Goal: Communication & Community: Answer question/provide support

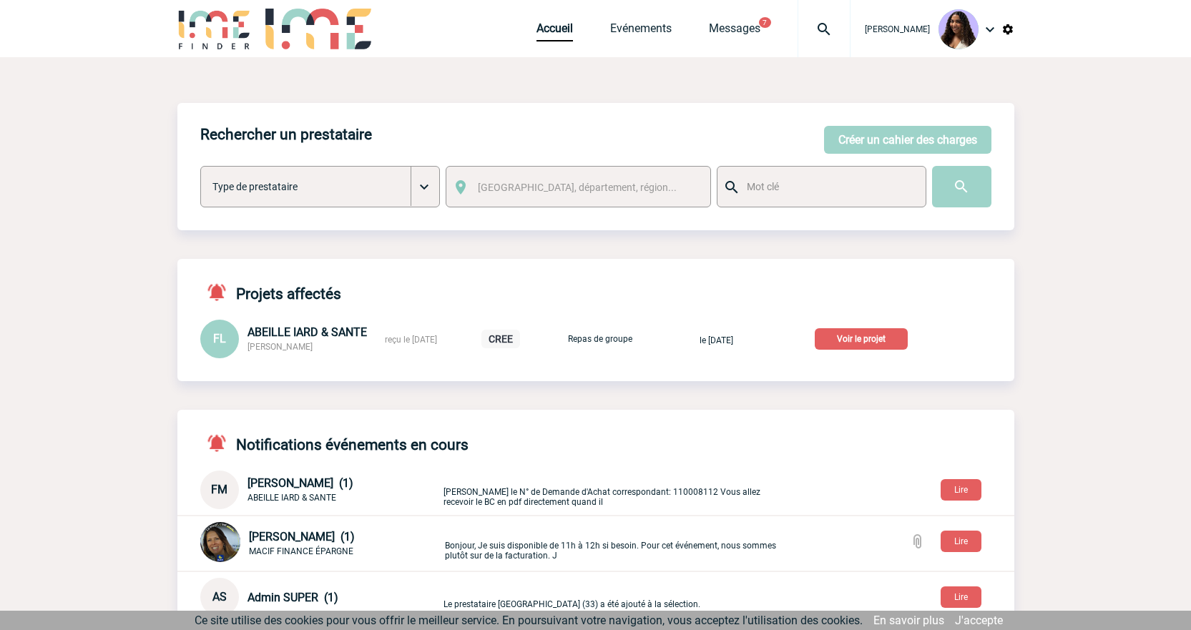
click at [799, 27] on img at bounding box center [825, 29] width 52 height 17
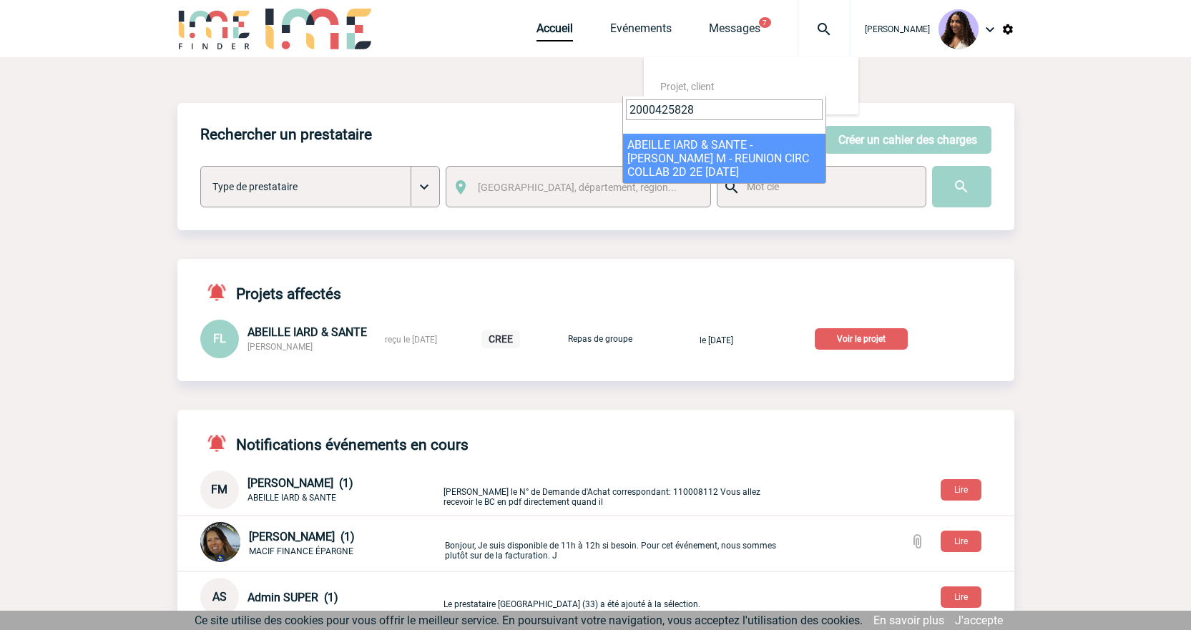
type input "2000425828"
select select "25329"
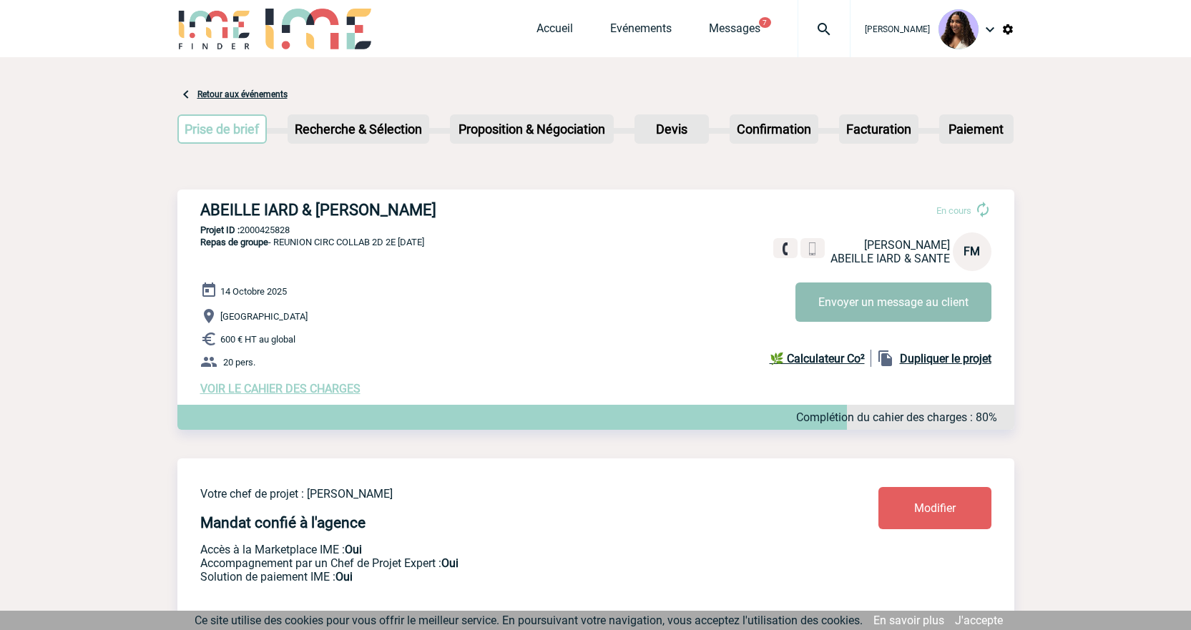
click at [858, 303] on button "Envoyer un message au client" at bounding box center [894, 302] width 196 height 39
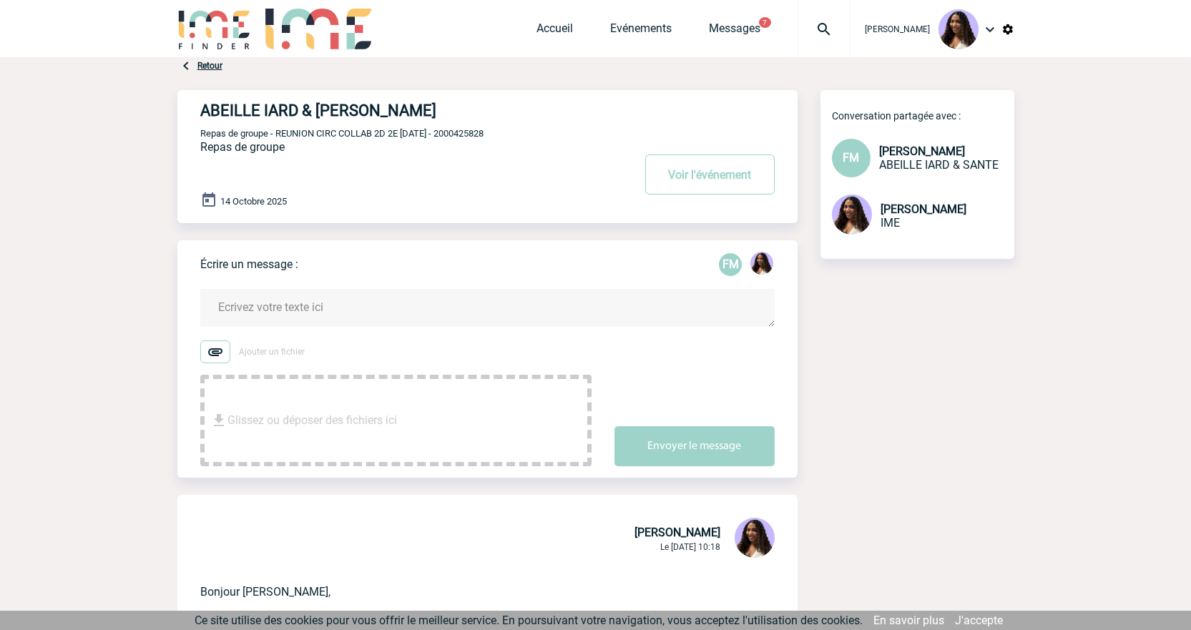
click at [301, 309] on textarea at bounding box center [487, 308] width 575 height 38
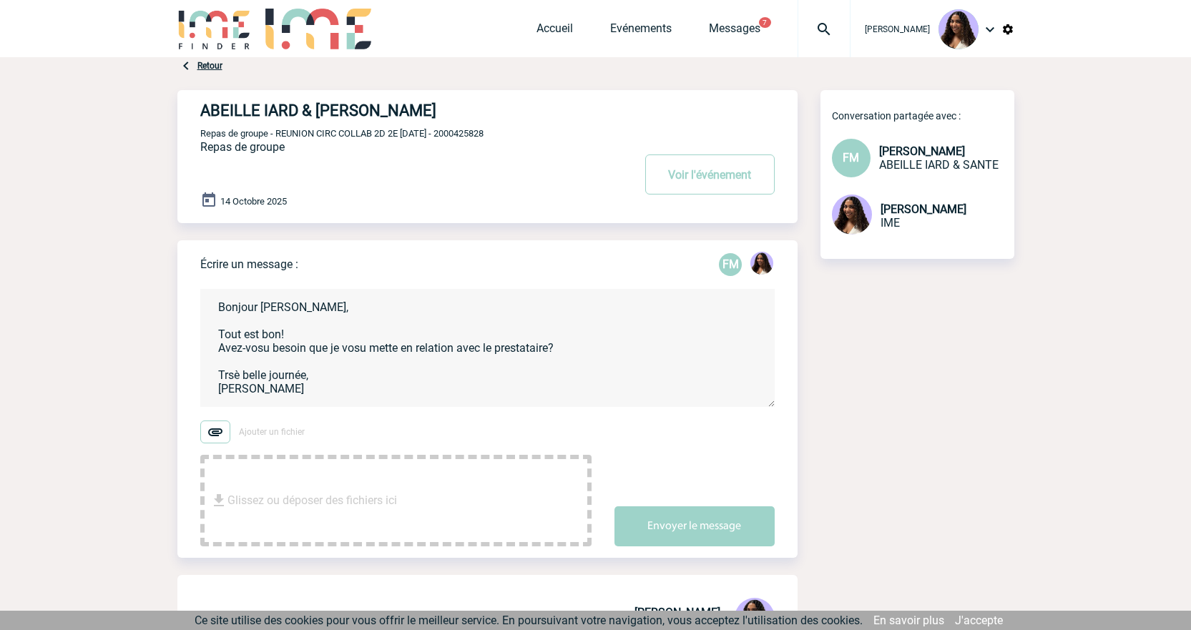
drag, startPoint x: 260, startPoint y: 389, endPoint x: 211, endPoint y: 298, distance: 103.1
click at [211, 298] on textarea "Bonjour Florence, Tout est bon! Avez-vosu besoin que je vosu mette en relation …" at bounding box center [487, 348] width 575 height 118
click at [287, 393] on textarea "Bonjour Florence, Tout est bon! Avez-vosu besoin que je vosu mette en relation …" at bounding box center [487, 348] width 575 height 118
click at [288, 394] on textarea "Bonjour Florence, Tout est bon! Avez-vosu besoin que je vosu mette en relation …" at bounding box center [487, 348] width 575 height 118
paste textarea "Tout est bon ! Avez-vous besoin que je vous mette en relation avec le prestatai…"
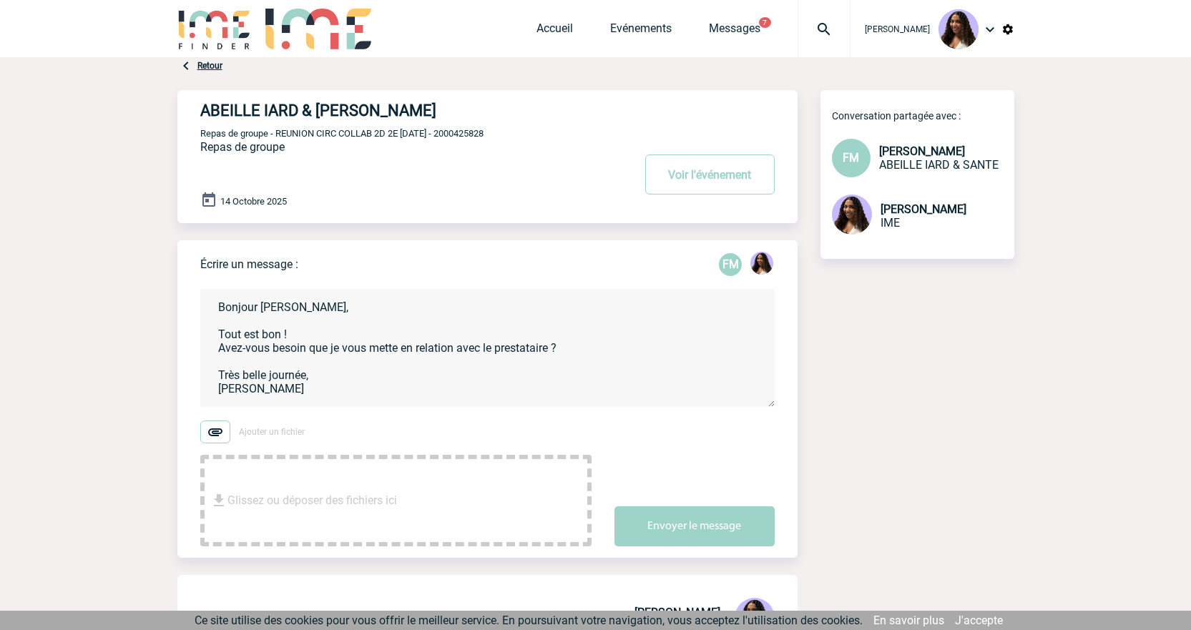
click at [489, 403] on textarea "Bonjour Florence, Tout est bon ! Avez-vous besoin que je vous mette en relation…" at bounding box center [487, 348] width 575 height 118
type textarea "Bonjour Florence, Tout est bon ! Avez-vous besoin que je vous mette en relation…"
click at [672, 530] on button "Envoyer le message" at bounding box center [695, 527] width 160 height 40
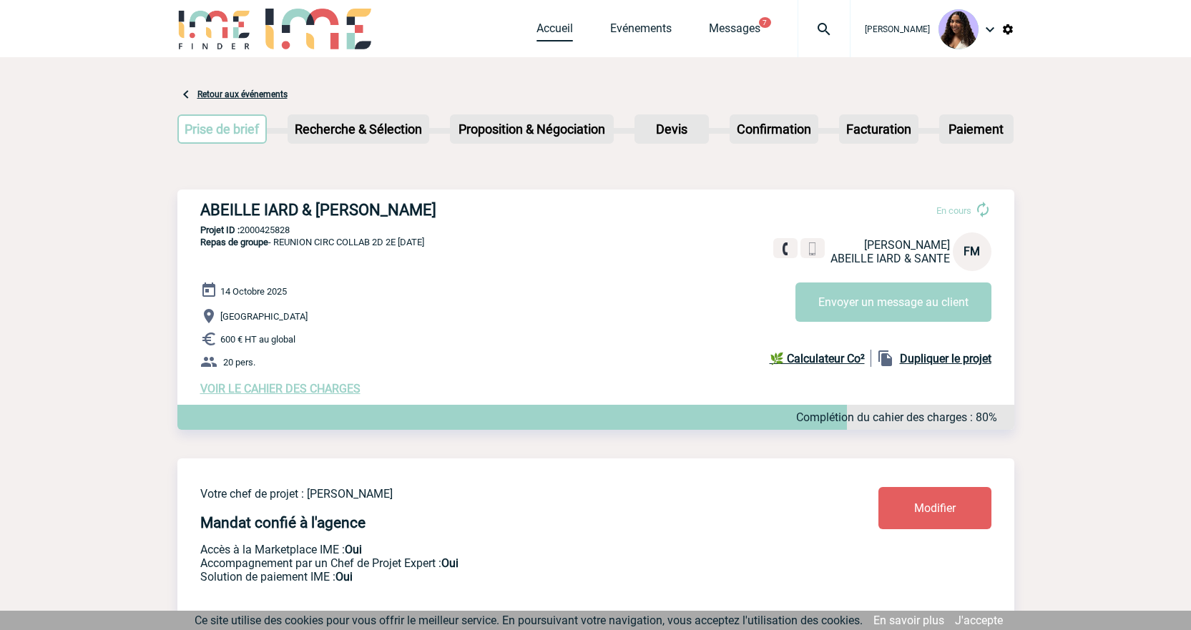
click at [537, 27] on link "Accueil" at bounding box center [555, 31] width 36 height 20
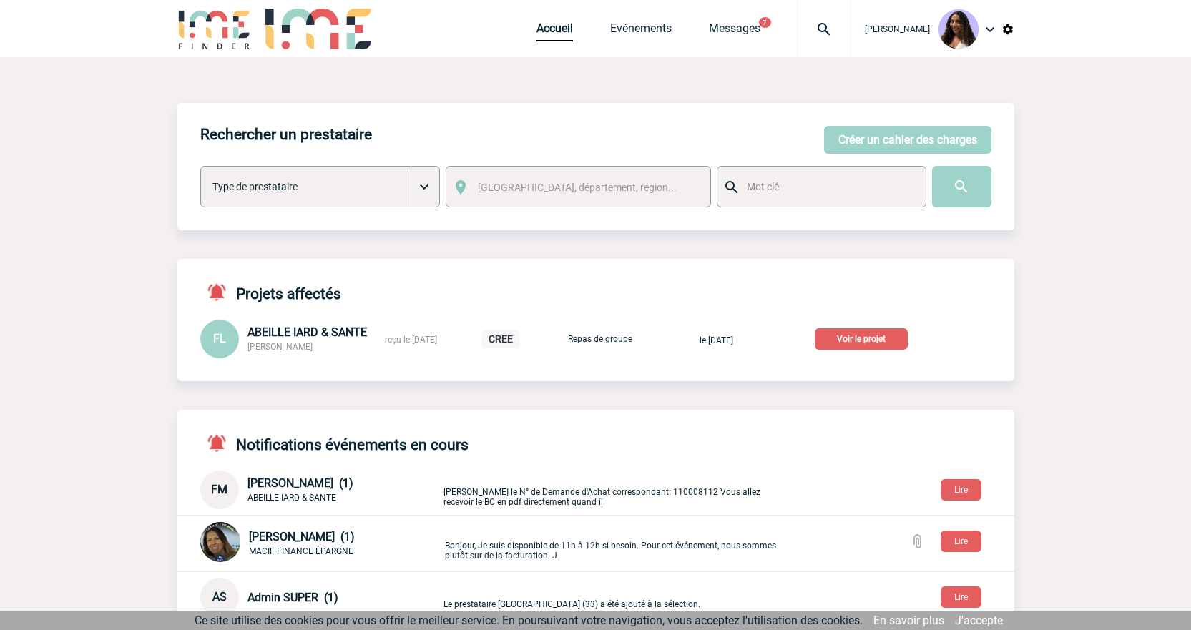
click at [871, 341] on p "Voir le projet" at bounding box center [861, 338] width 93 height 21
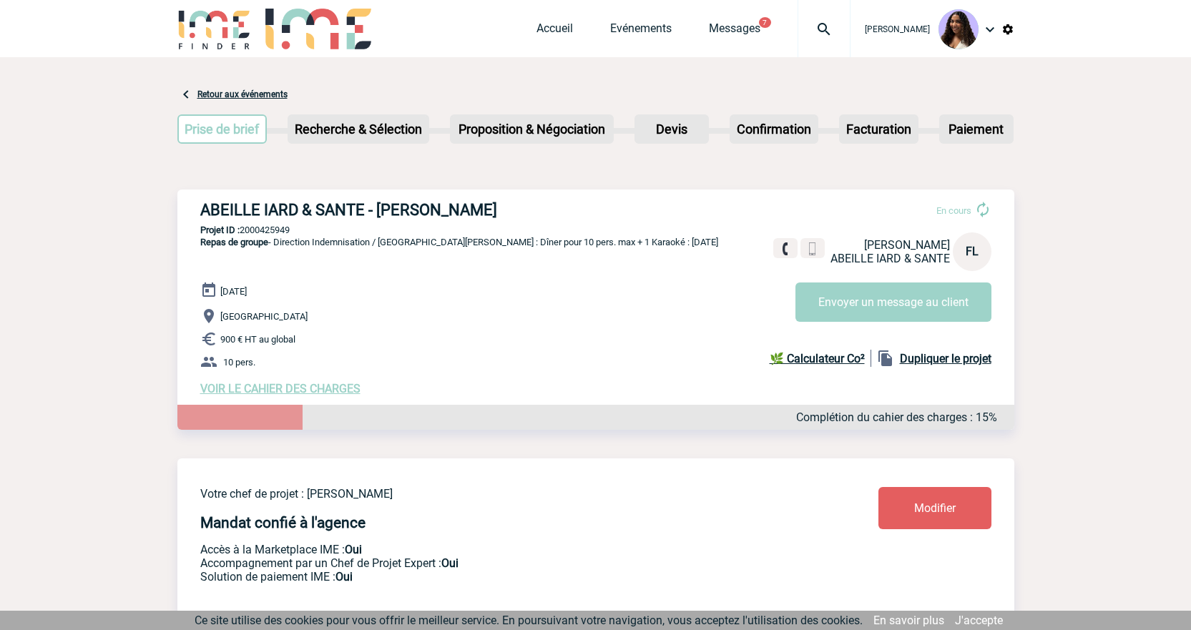
drag, startPoint x: 498, startPoint y: 205, endPoint x: 200, endPoint y: 213, distance: 298.5
click at [200, 213] on h3 "ABEILLE IARD & SANTE - Florence LELEU" at bounding box center [414, 210] width 429 height 18
copy h3 "ABEILLE IARD & SANTE - Florence LELEU"
click at [263, 238] on div "ABEILLE IARD & SANTE - Florence LELEU En cours Florence LELEU ABEILLE IARD & SA…" at bounding box center [595, 299] width 837 height 218
click at [262, 235] on p "Projet ID : 2000425949" at bounding box center [595, 230] width 837 height 11
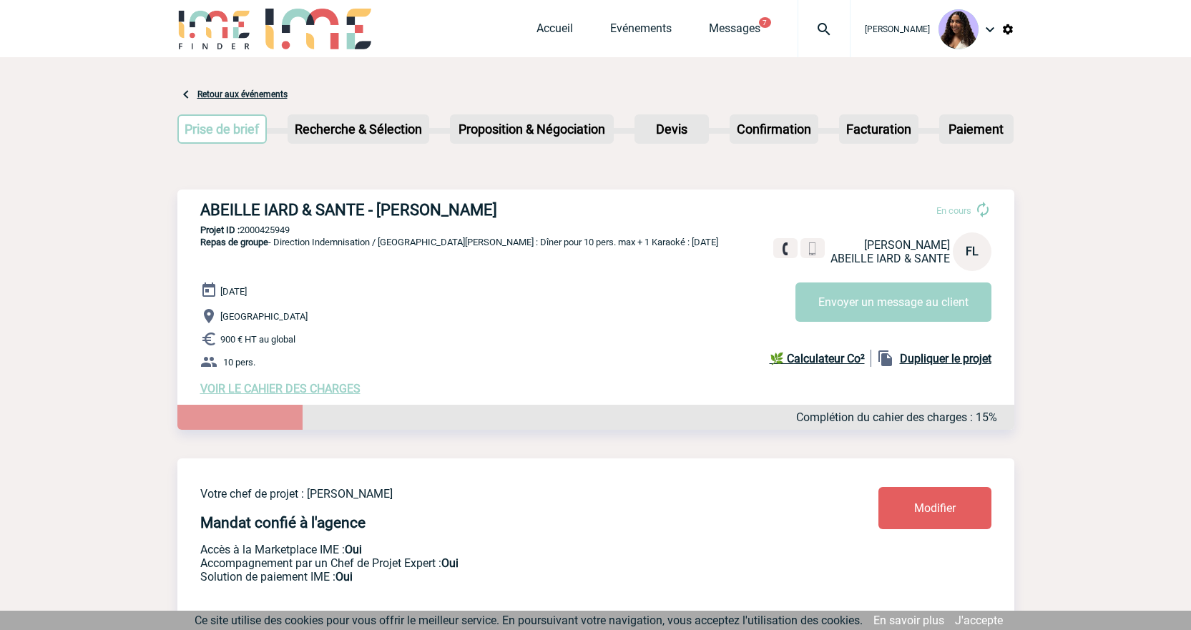
click at [262, 235] on p "Projet ID : 2000425949" at bounding box center [595, 230] width 837 height 11
copy p "2000425949"
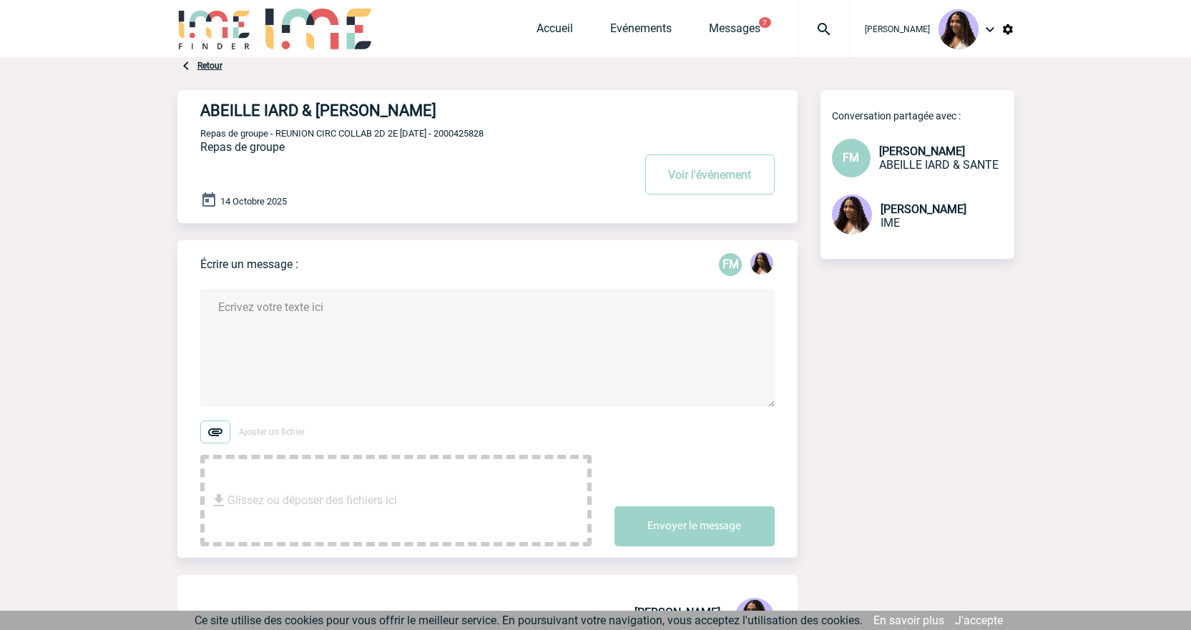
drag, startPoint x: 517, startPoint y: 132, endPoint x: 460, endPoint y: 140, distance: 57.2
click at [460, 139] on p "Repas de groupe - REUNION CIRC COLLAB 2D 2E 14/10/2025 - 2000425828" at bounding box center [414, 132] width 429 height 11
click at [537, 31] on link "Accueil" at bounding box center [555, 31] width 36 height 20
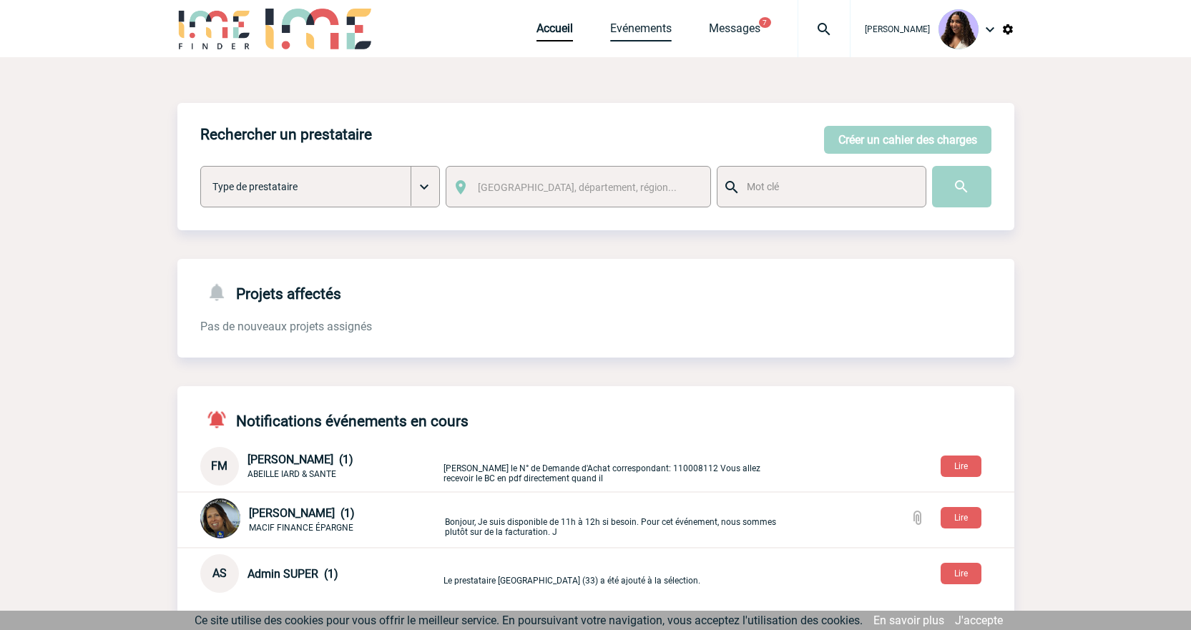
click at [628, 24] on link "Evénements" at bounding box center [641, 31] width 62 height 20
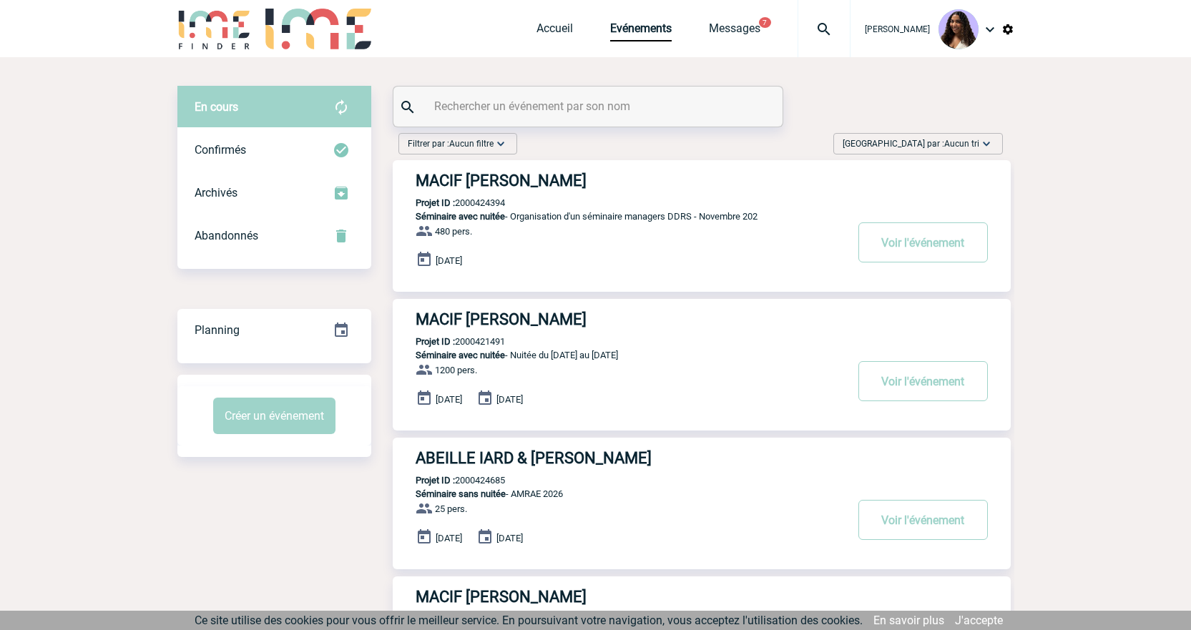
click at [962, 141] on span "Aucun tri" at bounding box center [962, 144] width 35 height 10
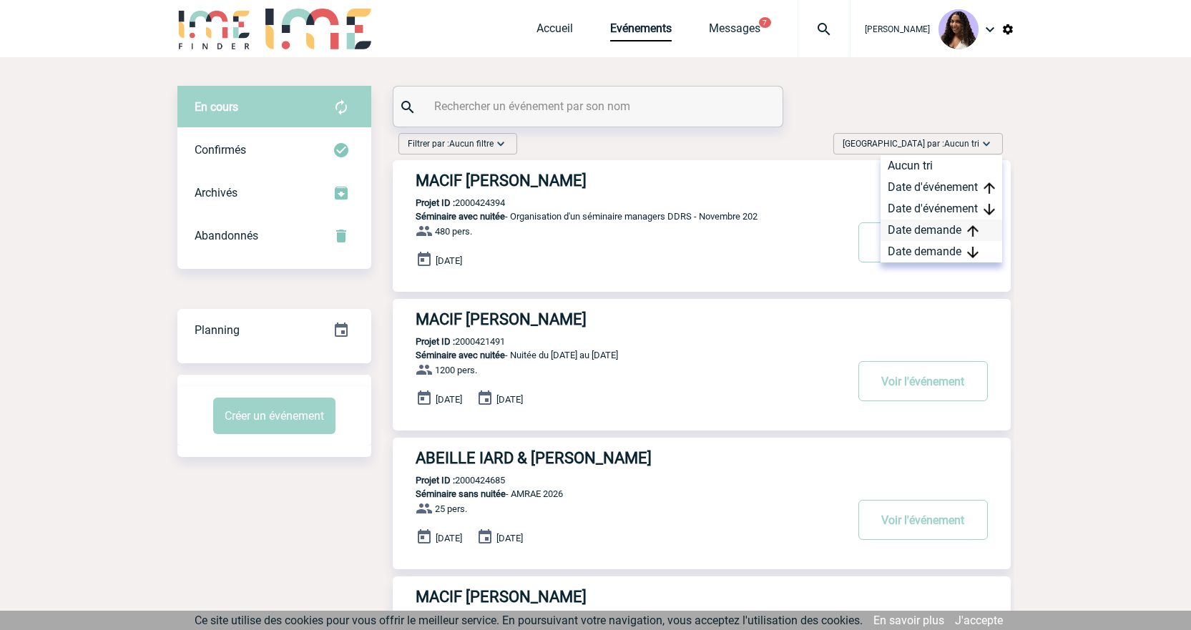
click at [950, 235] on div "Date demande" at bounding box center [942, 230] width 122 height 21
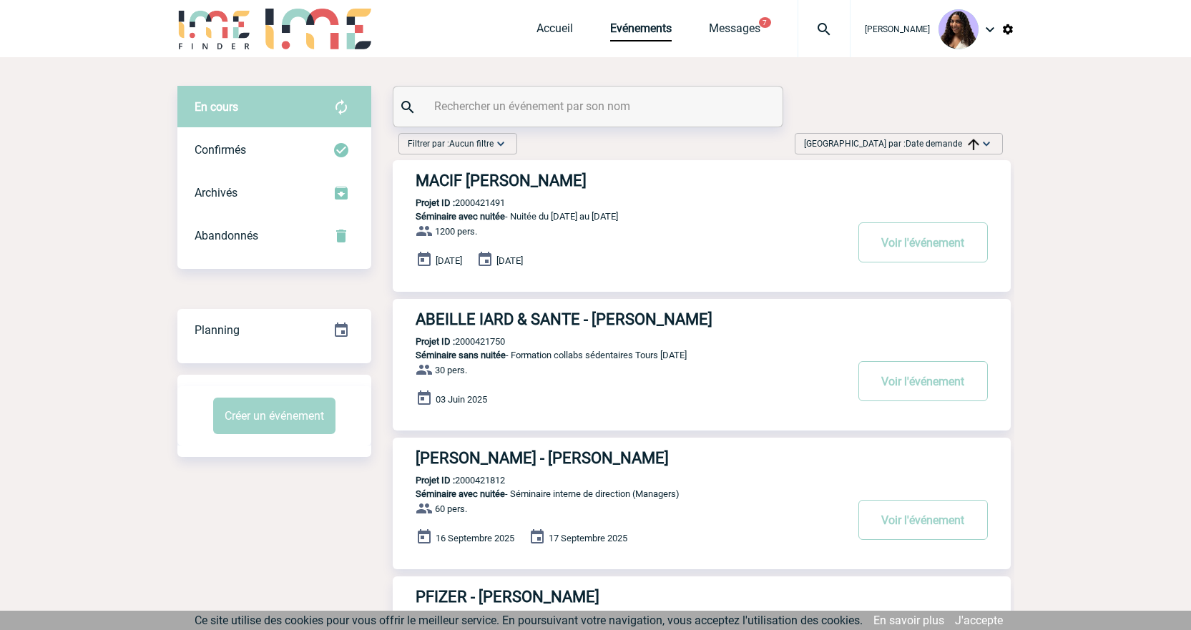
click at [949, 143] on span "Date demande" at bounding box center [943, 144] width 74 height 10
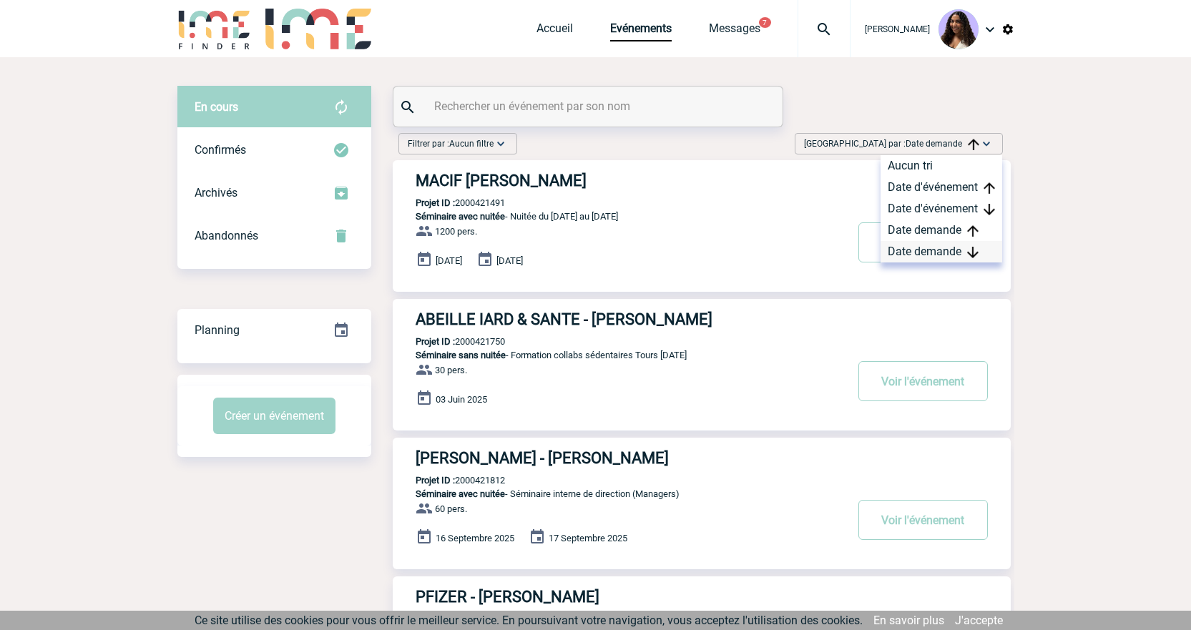
click at [954, 250] on div "Date demande" at bounding box center [942, 251] width 122 height 21
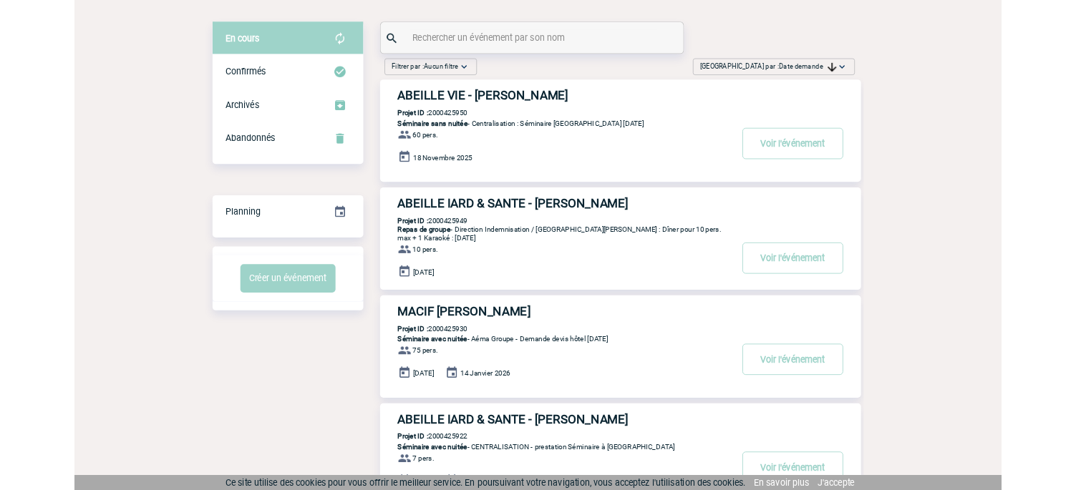
scroll to position [72, 0]
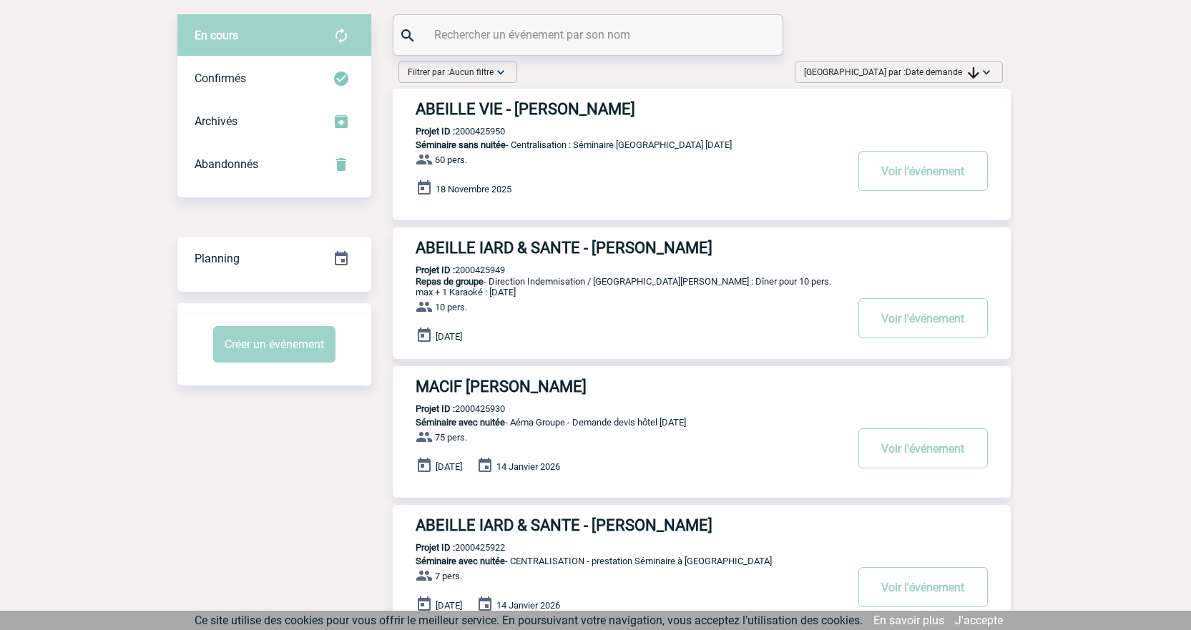
drag, startPoint x: 516, startPoint y: 273, endPoint x: 459, endPoint y: 273, distance: 56.5
click at [459, 273] on div "ABEILLE IARD & SANTE - [PERSON_NAME] Projet ID : 2000425949 Repas de groupe - D…" at bounding box center [702, 294] width 618 height 132
copy p "2000425949"
